Goal: Task Accomplishment & Management: Complete application form

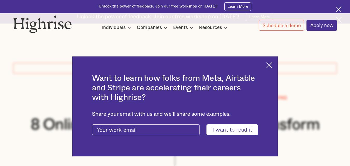
click at [272, 65] on img at bounding box center [269, 65] width 6 height 6
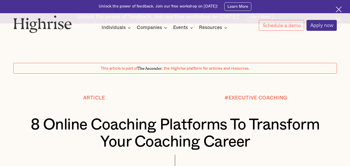
scroll to position [7857, 0]
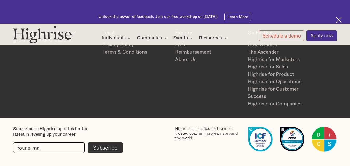
scroll to position [1228, 0]
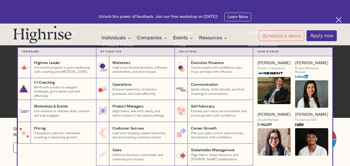
click at [130, 46] on nav "Programs 1 Highrise Leader A 6-month program to grow leadership with coaching a…" at bounding box center [175, 113] width 311 height 149
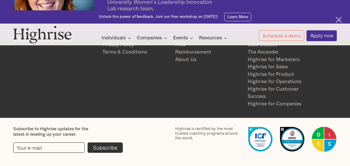
scroll to position [1197, 0]
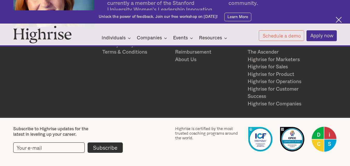
click at [172, 76] on div "Highrise is a community of growth-minded leaders. Legal Privacy Policy Terms & …" at bounding box center [175, 69] width 324 height 78
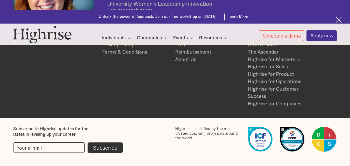
scroll to position [1210, 0]
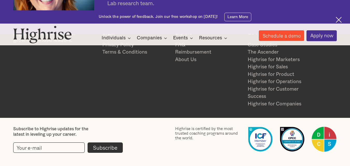
click at [291, 33] on link "Schedule a demo" at bounding box center [282, 35] width 46 height 11
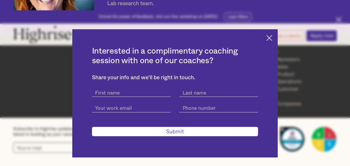
click at [272, 36] on img at bounding box center [269, 38] width 6 height 6
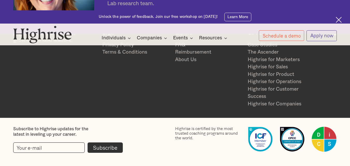
click at [309, 34] on link "Apply now" at bounding box center [322, 35] width 31 height 11
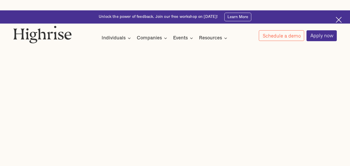
click at [337, 20] on img at bounding box center [339, 20] width 6 height 6
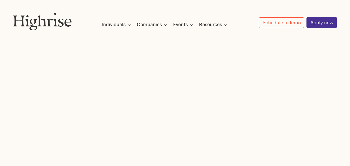
scroll to position [165, 0]
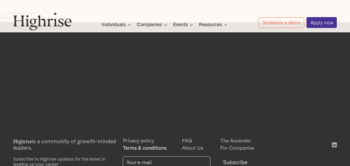
click at [131, 148] on link "Terms & conditions" at bounding box center [152, 149] width 59 height 8
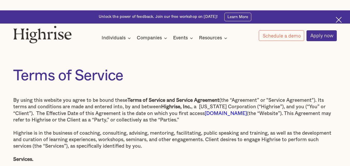
scroll to position [1482, 0]
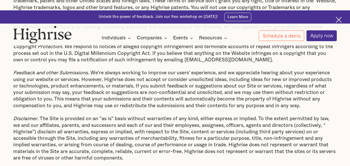
click at [224, 63] on p "Copyright Protection . We respond to notices of alleged copyright infringement …" at bounding box center [175, 54] width 324 height 20
copy p "legal@tryhighrise.com."
drag, startPoint x: 224, startPoint y: 83, endPoint x: 174, endPoint y: 81, distance: 49.8
click at [174, 63] on p "Copyright Protection . We respond to notices of alleged copyright infringement …" at bounding box center [175, 54] width 324 height 20
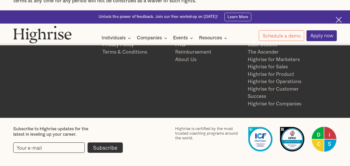
scroll to position [1688, 0]
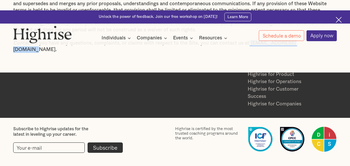
copy p "support@tryhighrise.com"
drag, startPoint x: 308, startPoint y: 68, endPoint x: 250, endPoint y: 66, distance: 58.1
click at [250, 53] on p "Contact . If you have any questions, complaints, or claims with respect to the …" at bounding box center [175, 46] width 324 height 13
click at [339, 18] on img at bounding box center [339, 20] width 6 height 6
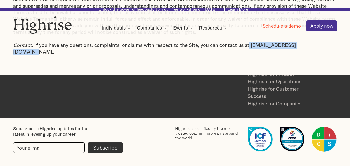
scroll to position [1675, 0]
